Goal: Transaction & Acquisition: Obtain resource

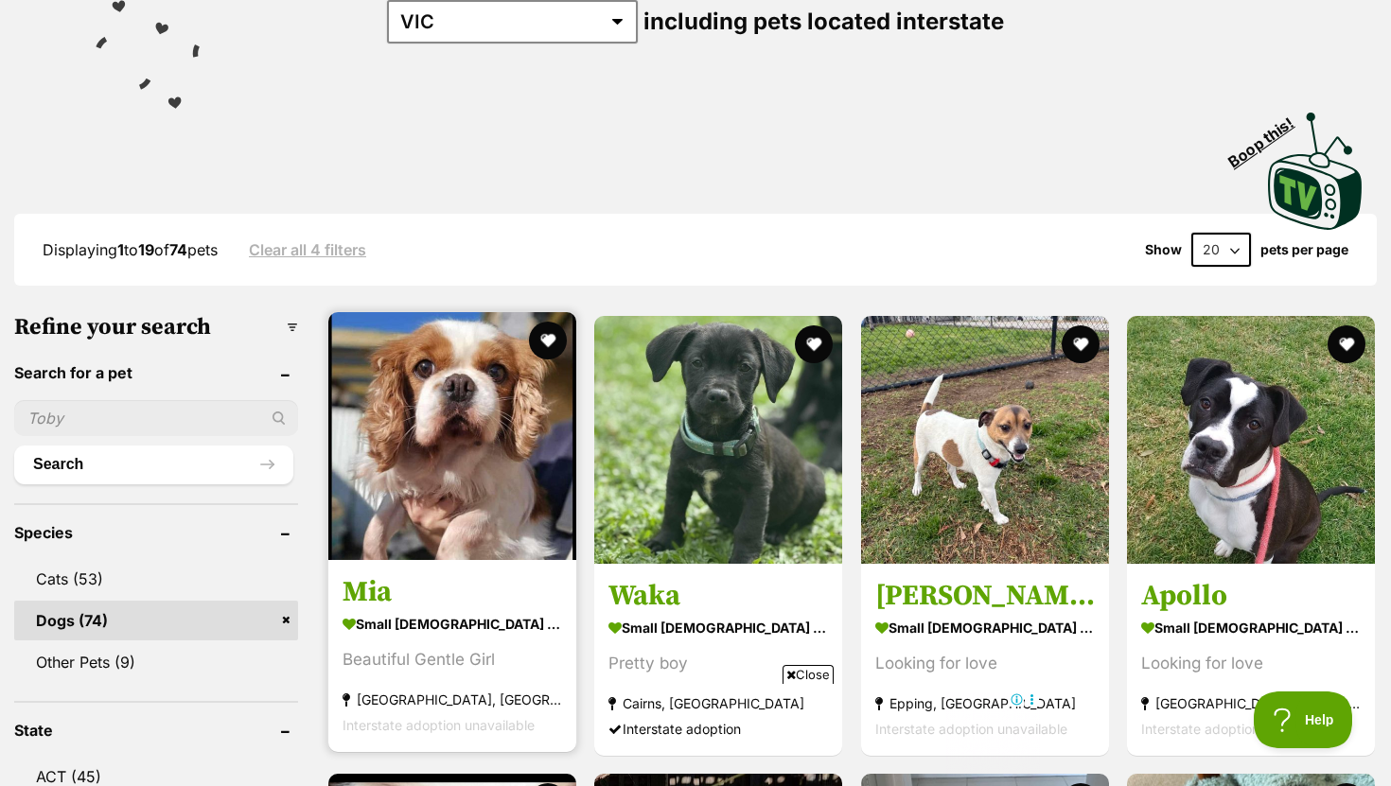
click at [371, 593] on h3 "Mia" at bounding box center [453, 592] width 220 height 36
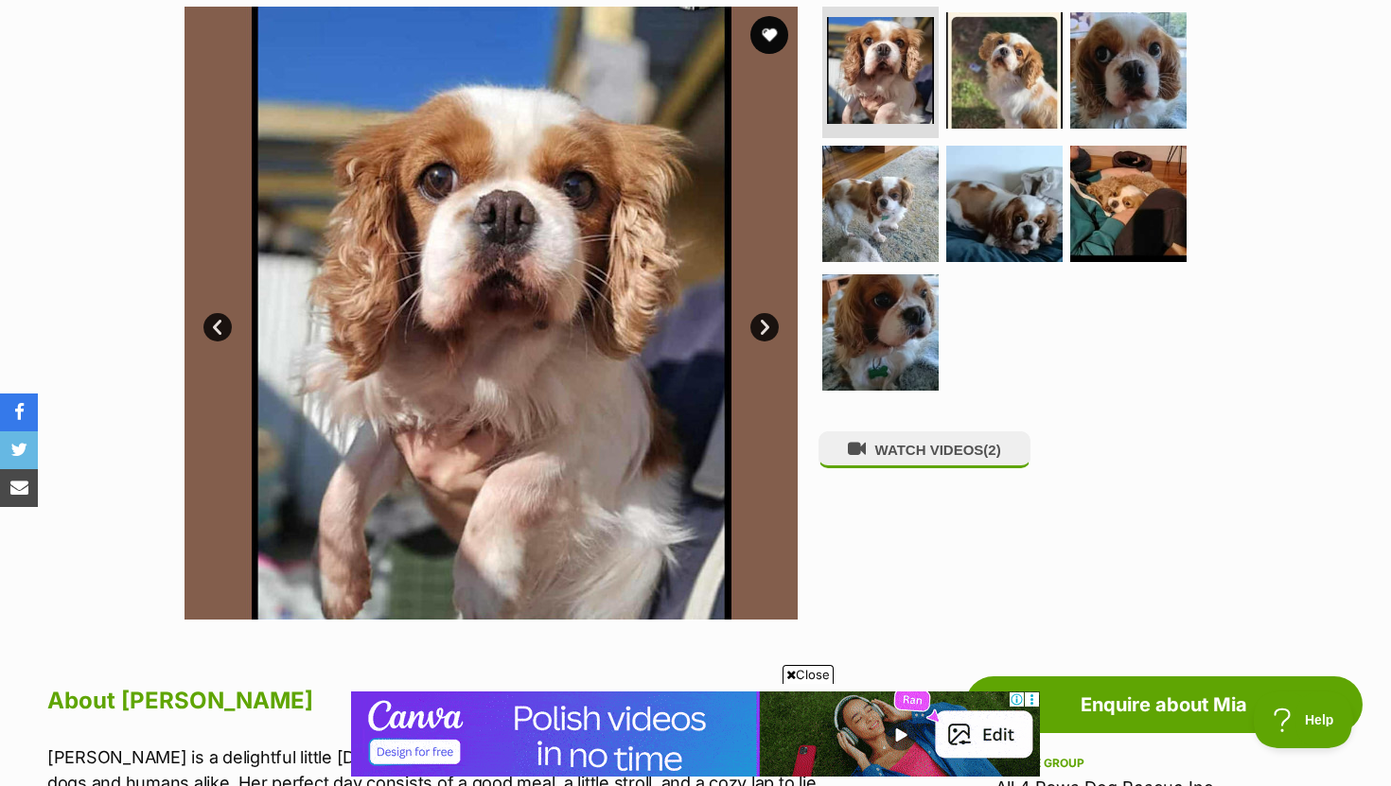
scroll to position [375, 0]
